Goal: Navigation & Orientation: Understand site structure

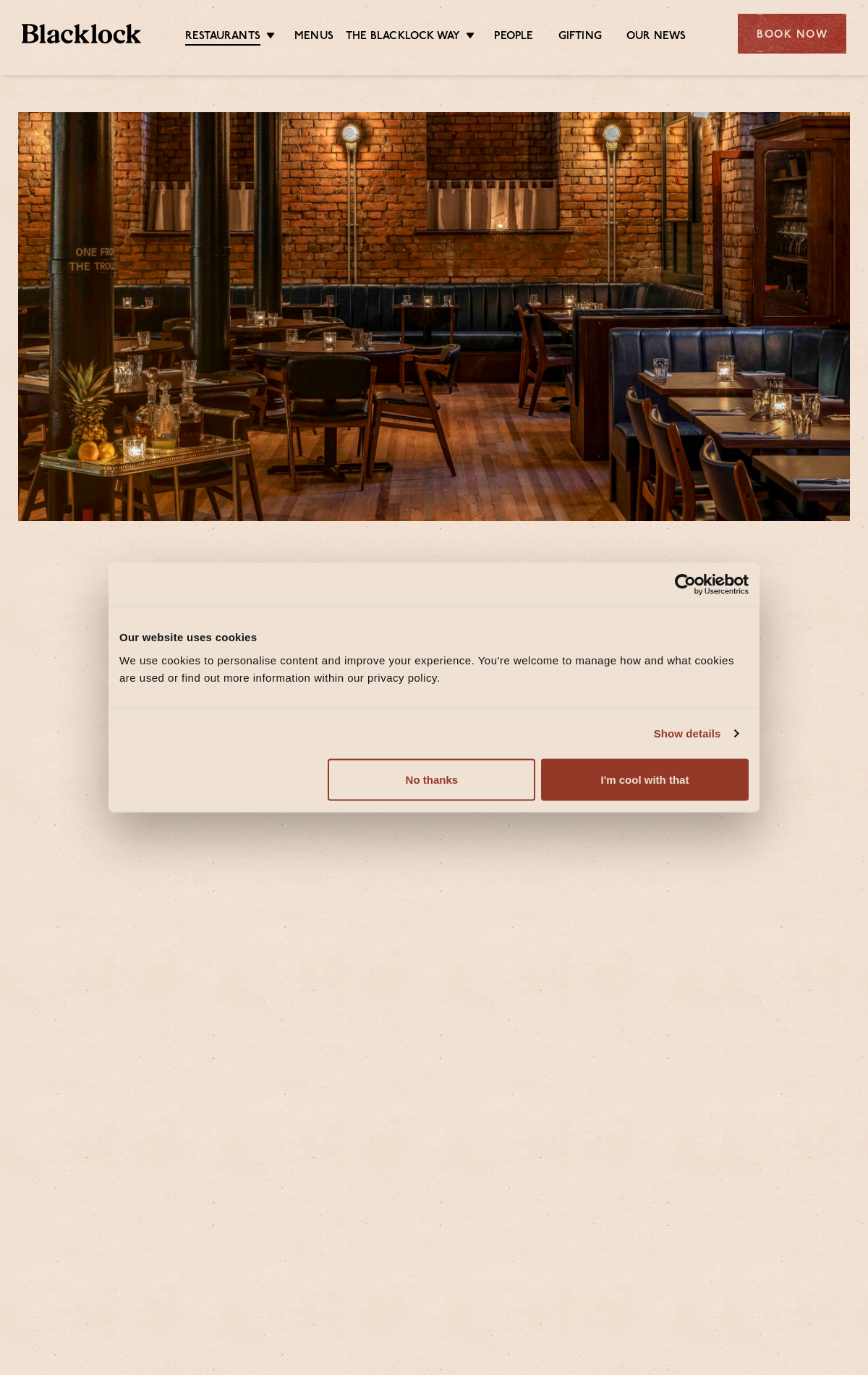
scroll to position [356, 0]
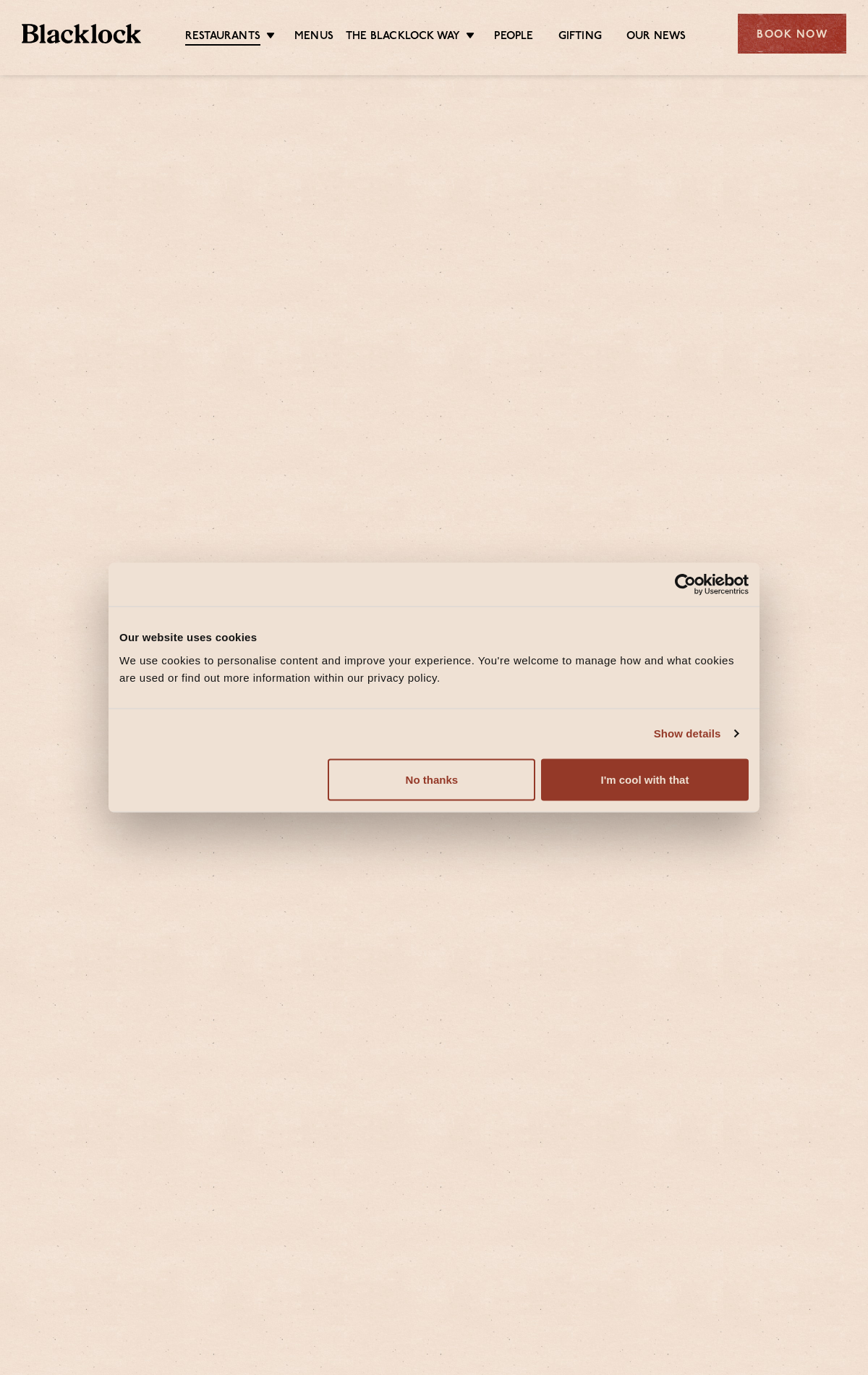
scroll to position [657, 0]
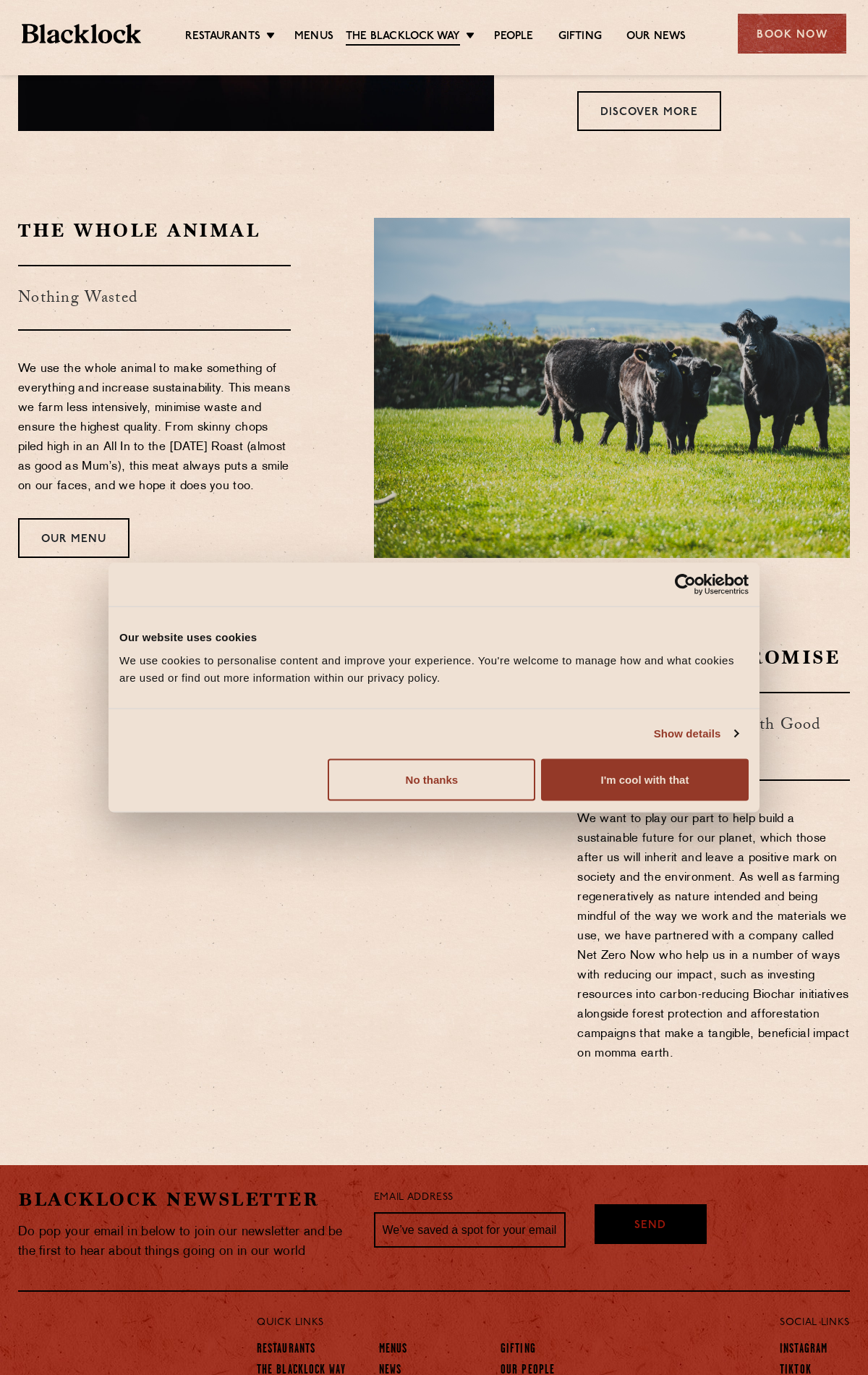
scroll to position [1185, 0]
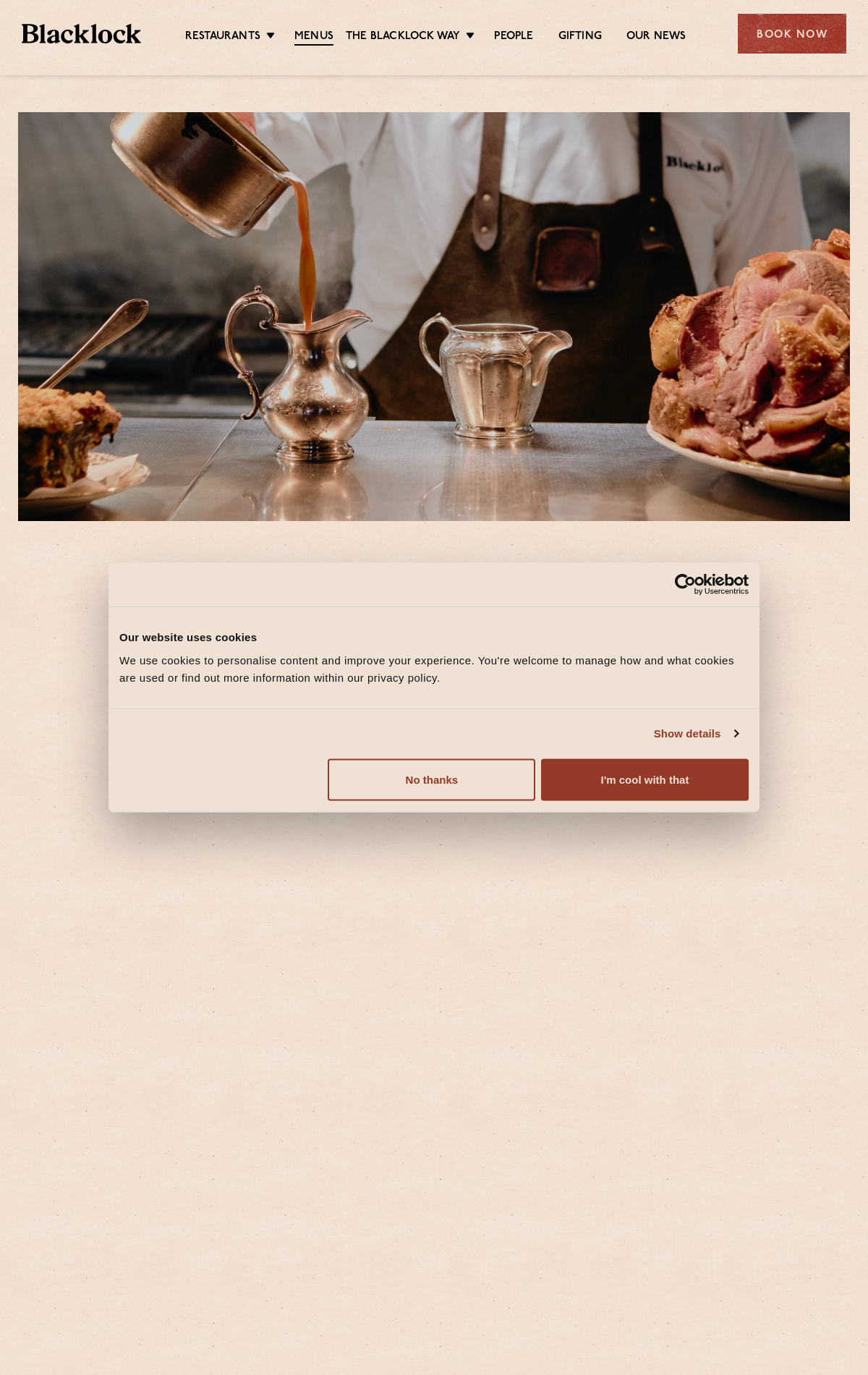
scroll to position [1746, 0]
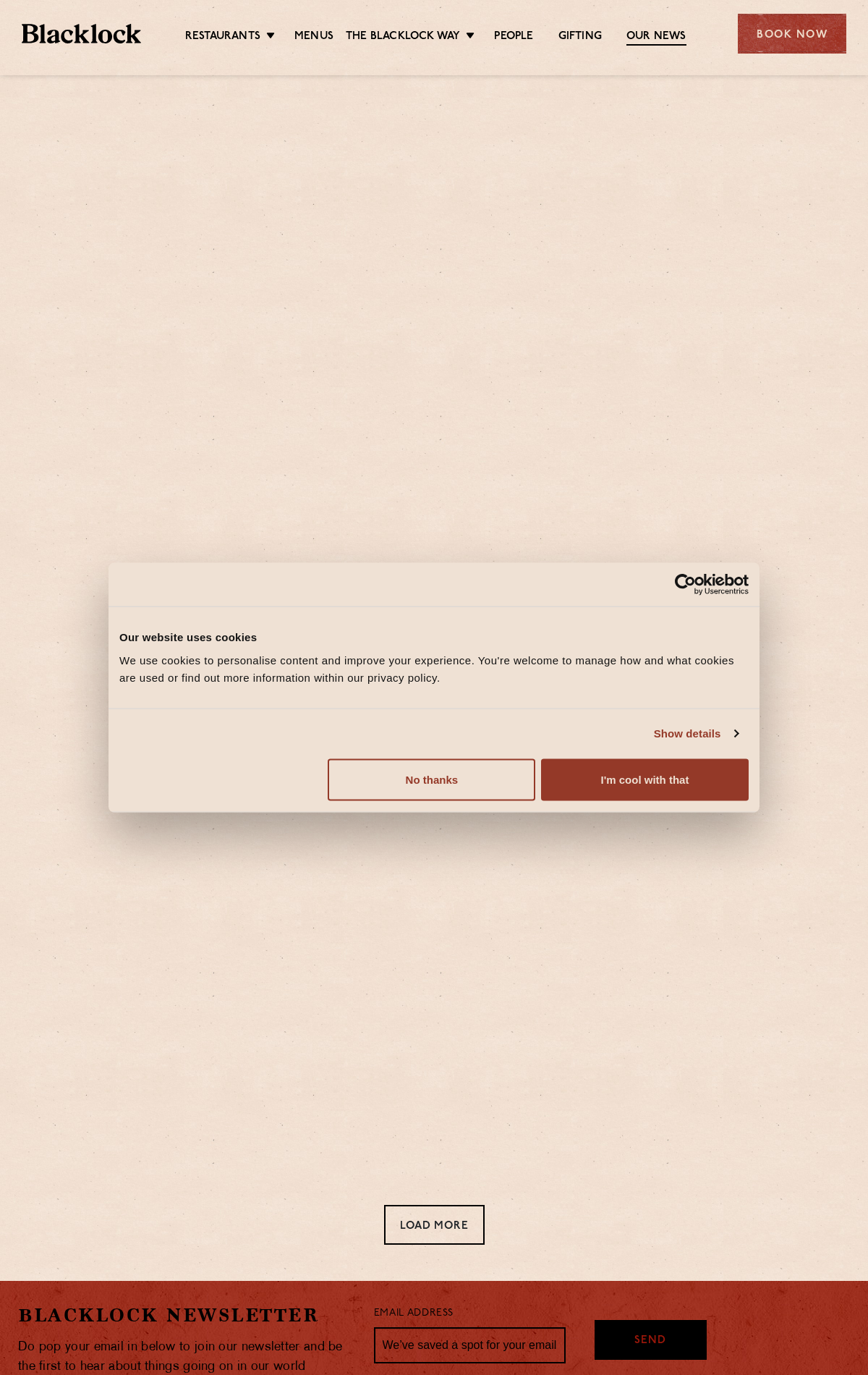
scroll to position [219, 0]
